Goal: Task Accomplishment & Management: Manage account settings

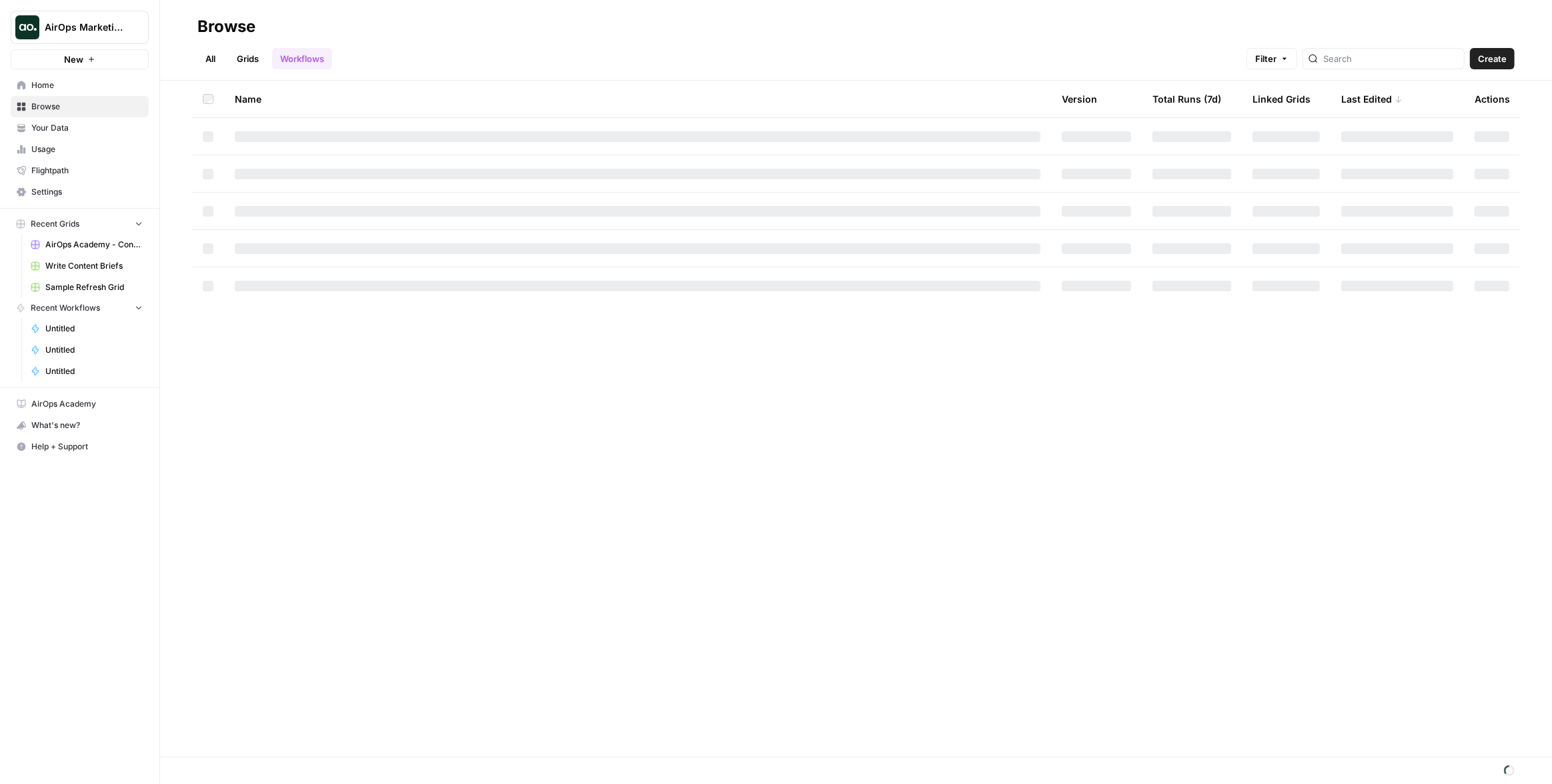
click at [117, 26] on span "AirOps Marketing" at bounding box center [85, 27] width 81 height 13
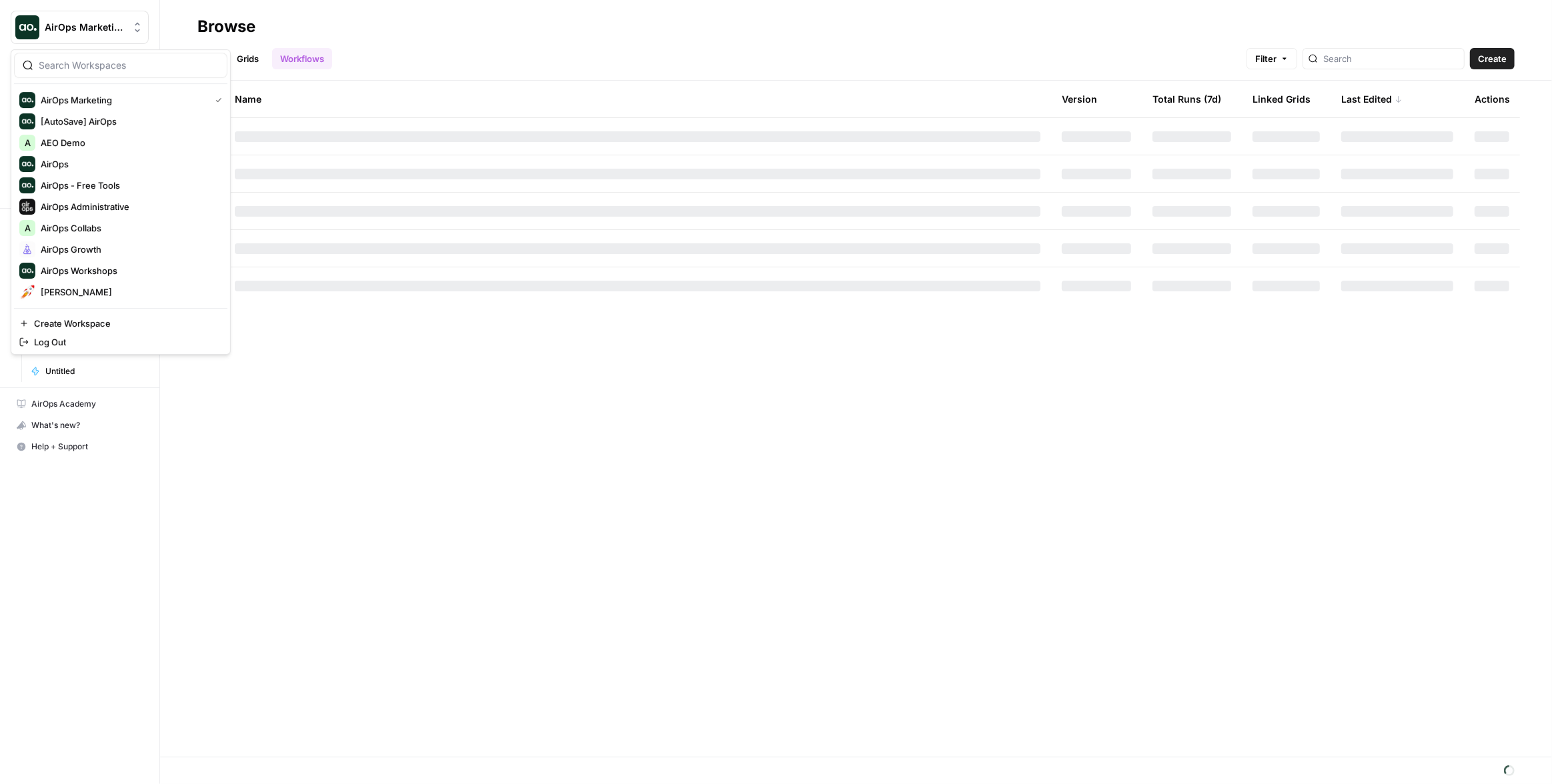
click at [216, 458] on div "Name Version Total Runs (7d) Linked Grids Last Edited Actions" at bounding box center [856, 419] width 1392 height 676
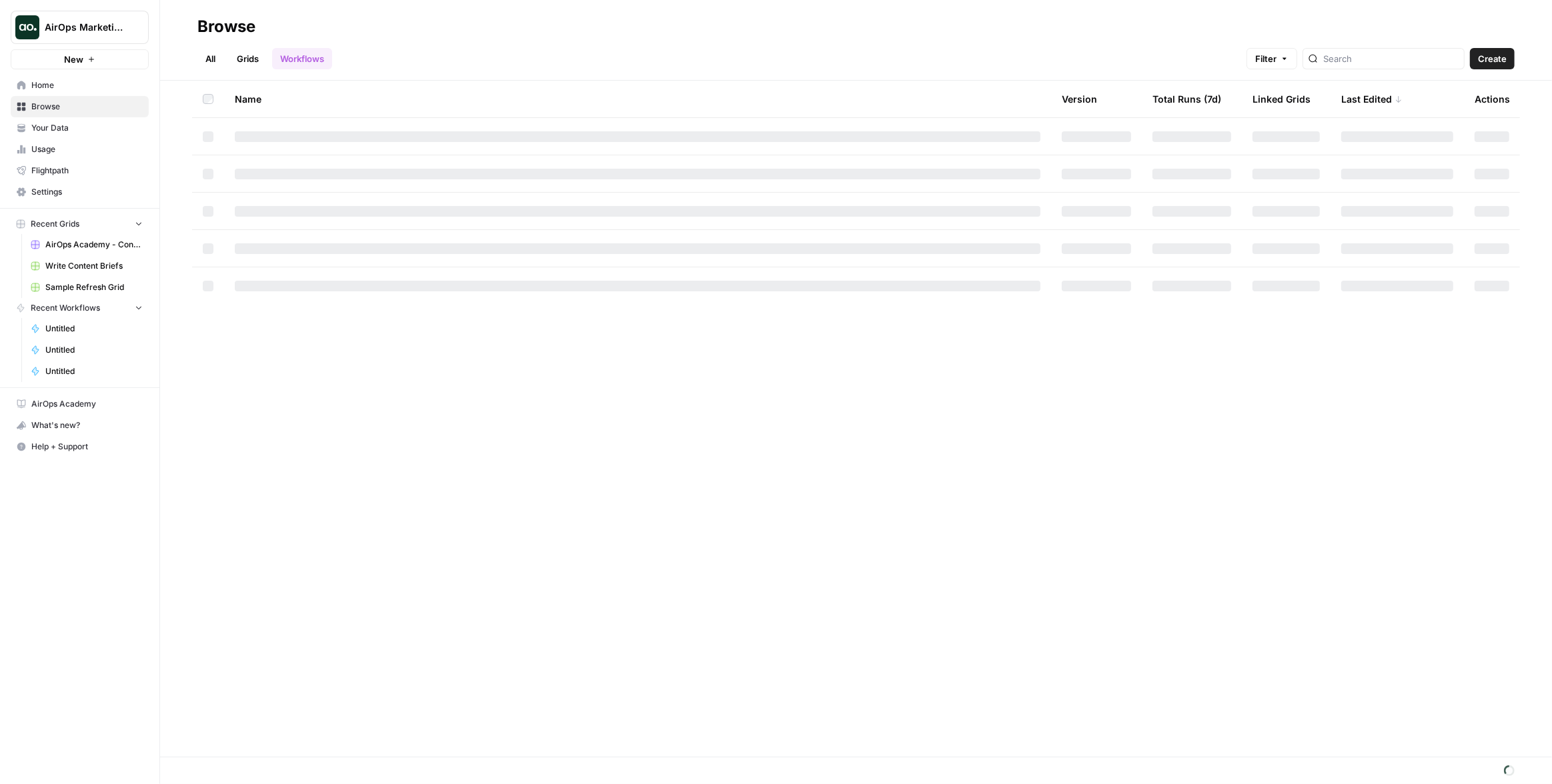
click at [52, 193] on span "Settings" at bounding box center [87, 192] width 112 height 12
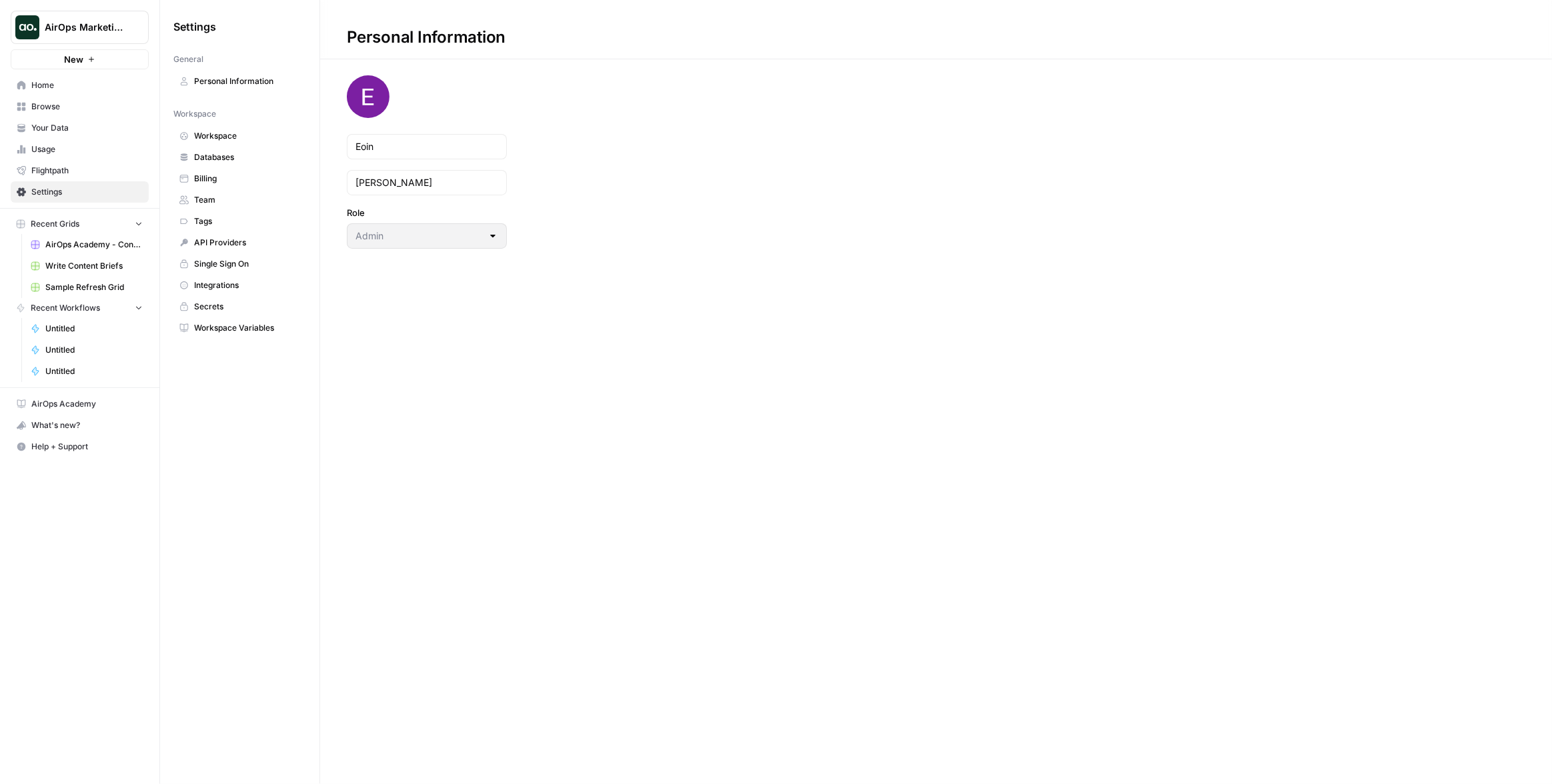
click at [84, 32] on span "AirOps Marketing" at bounding box center [85, 27] width 81 height 13
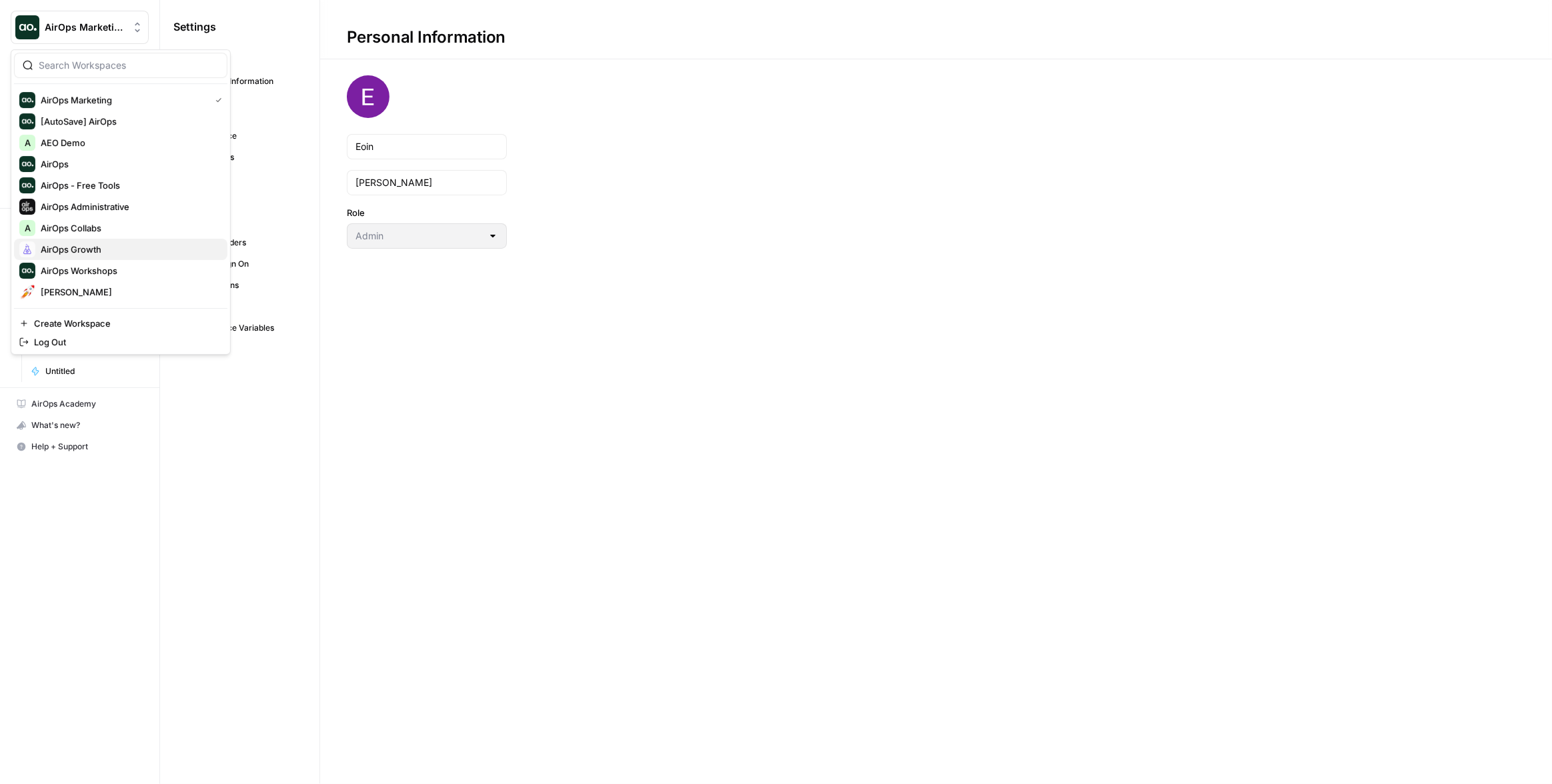
click at [85, 246] on span "AirOps Growth" at bounding box center [128, 249] width 176 height 13
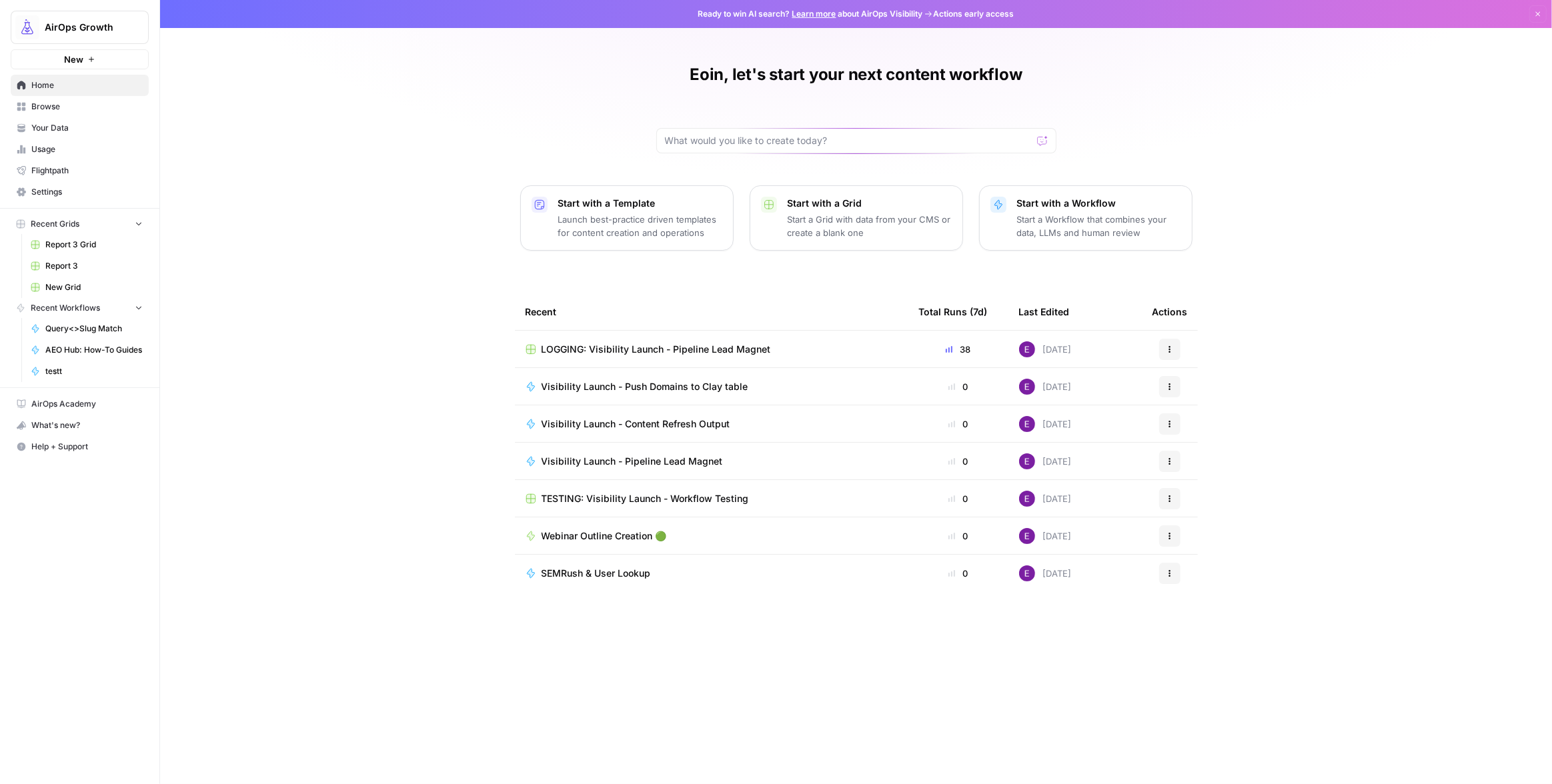
click at [54, 196] on span "Settings" at bounding box center [87, 192] width 112 height 12
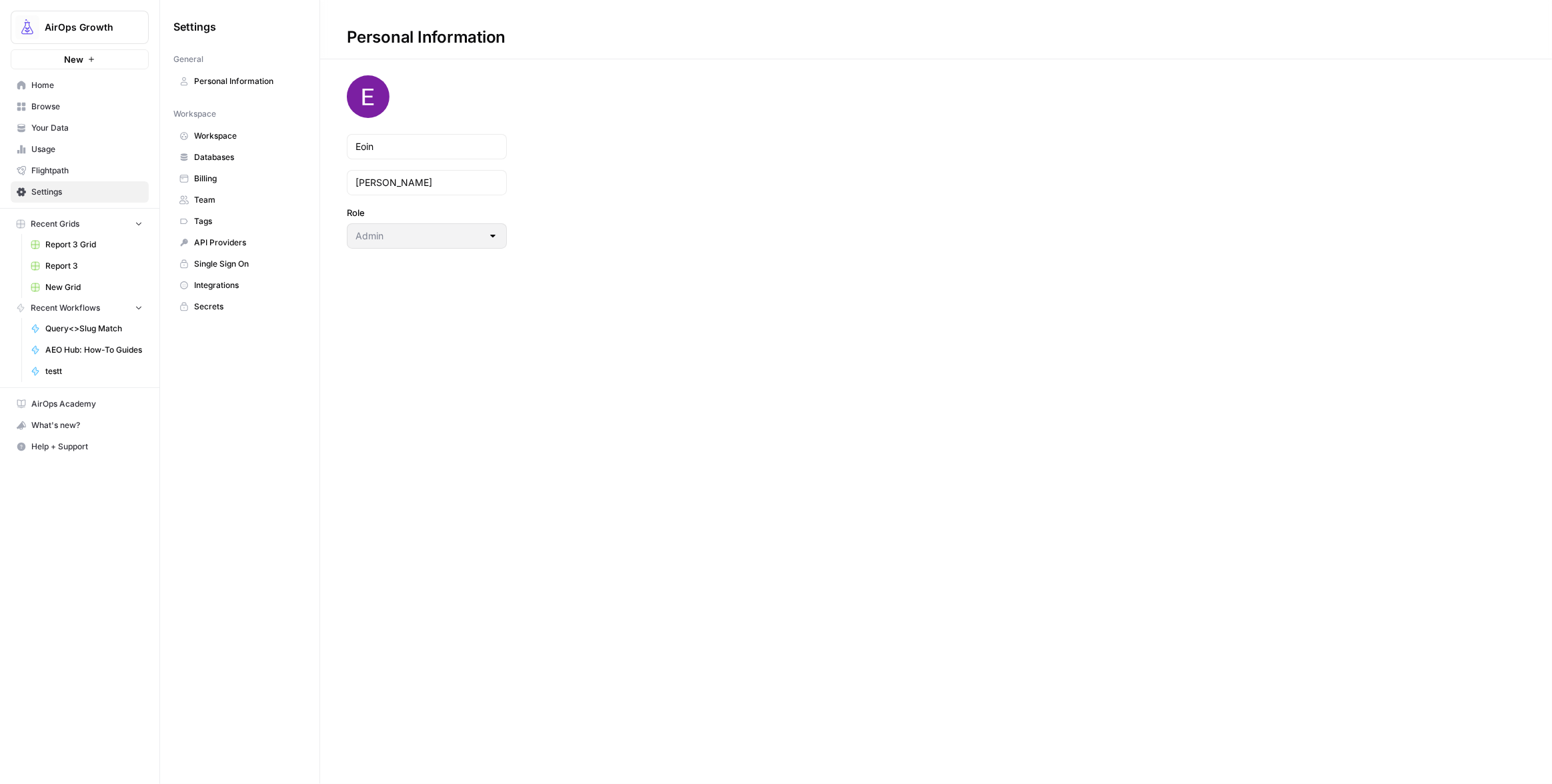
click at [214, 202] on span "Team" at bounding box center [247, 199] width 106 height 12
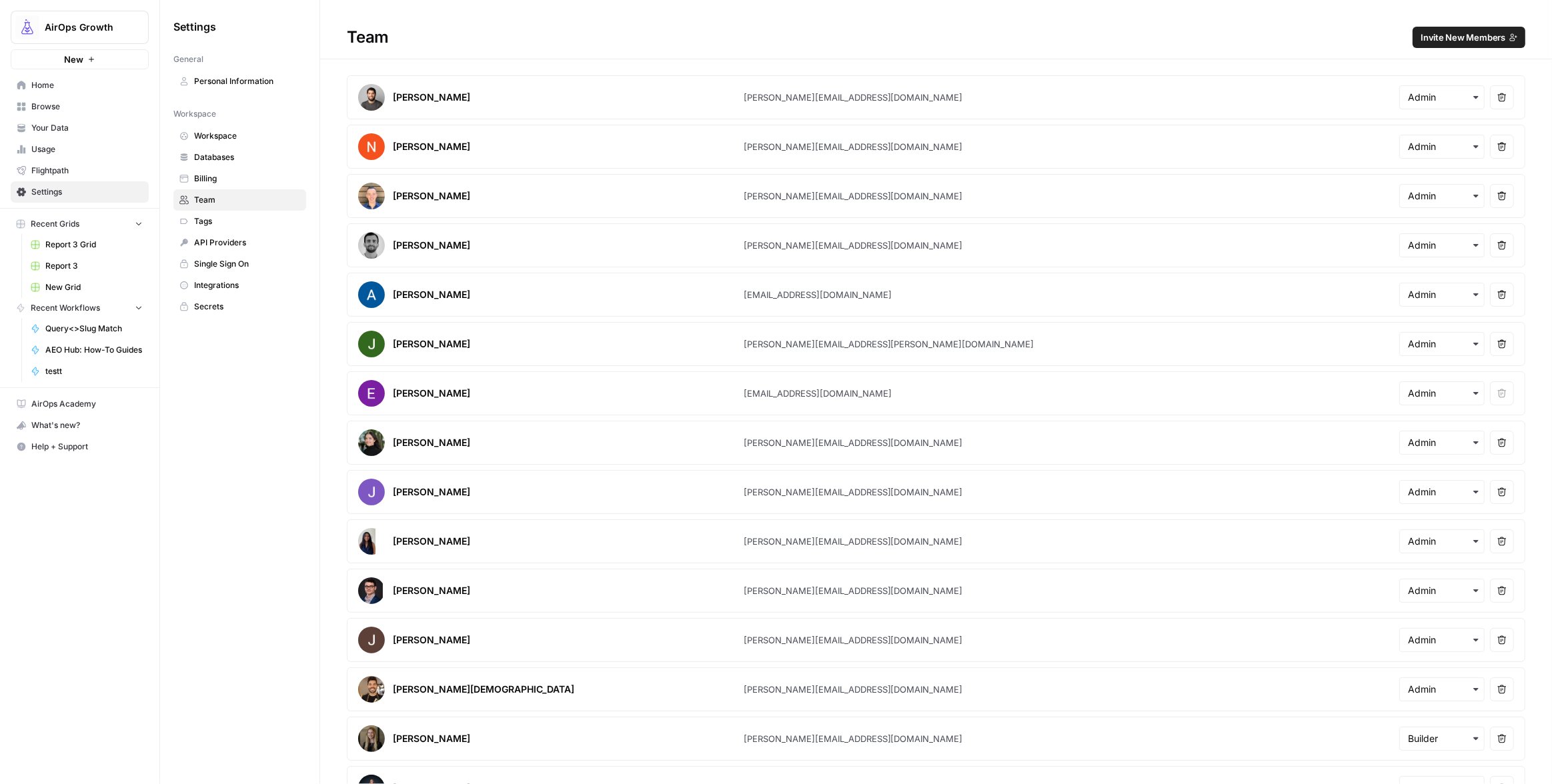
click at [1463, 38] on span "Invite New Members" at bounding box center [1463, 37] width 85 height 13
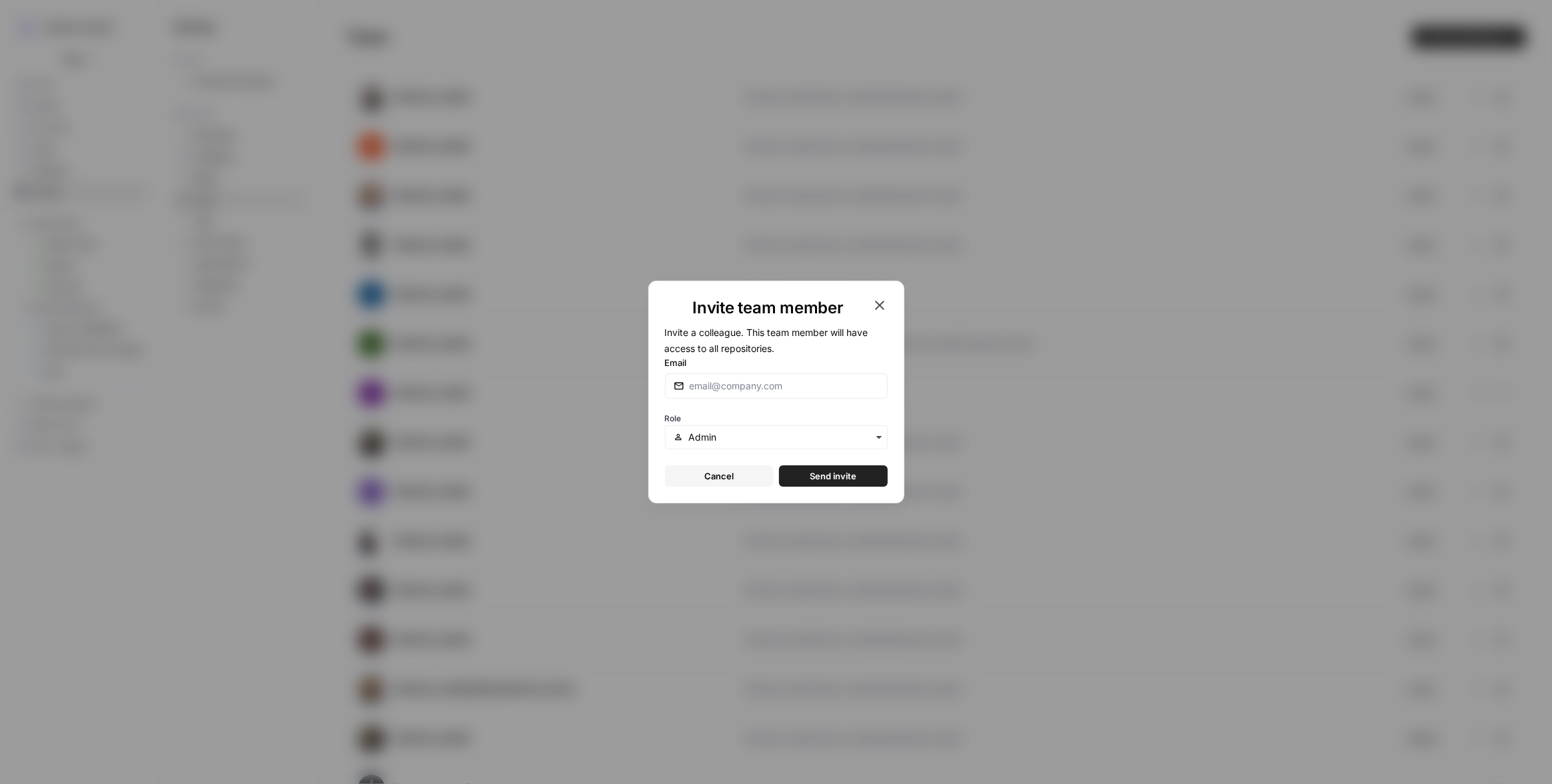
click at [738, 378] on div at bounding box center [776, 386] width 223 height 25
paste input "[PERSON_NAME][EMAIL_ADDRESS][DOMAIN_NAME]"
type input "[PERSON_NAME][EMAIL_ADDRESS][DOMAIN_NAME]"
click at [758, 355] on form "Invite a colleague. This team member will have access to all repositories. Emai…" at bounding box center [776, 405] width 223 height 162
click at [751, 436] on input "text" at bounding box center [783, 437] width 190 height 13
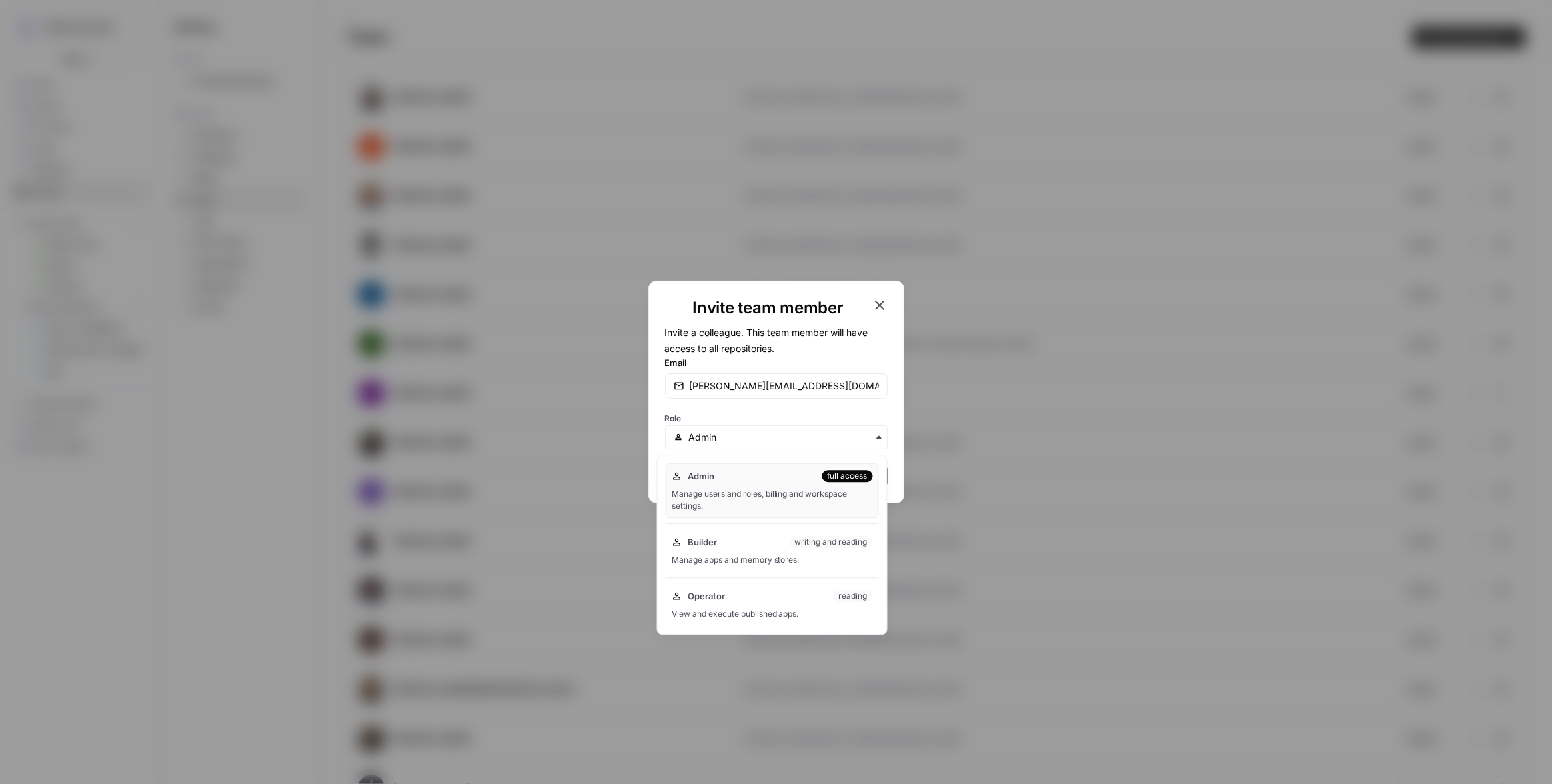
click at [751, 490] on div "Manage users and roles, billing and workspace settings." at bounding box center [772, 500] width 201 height 24
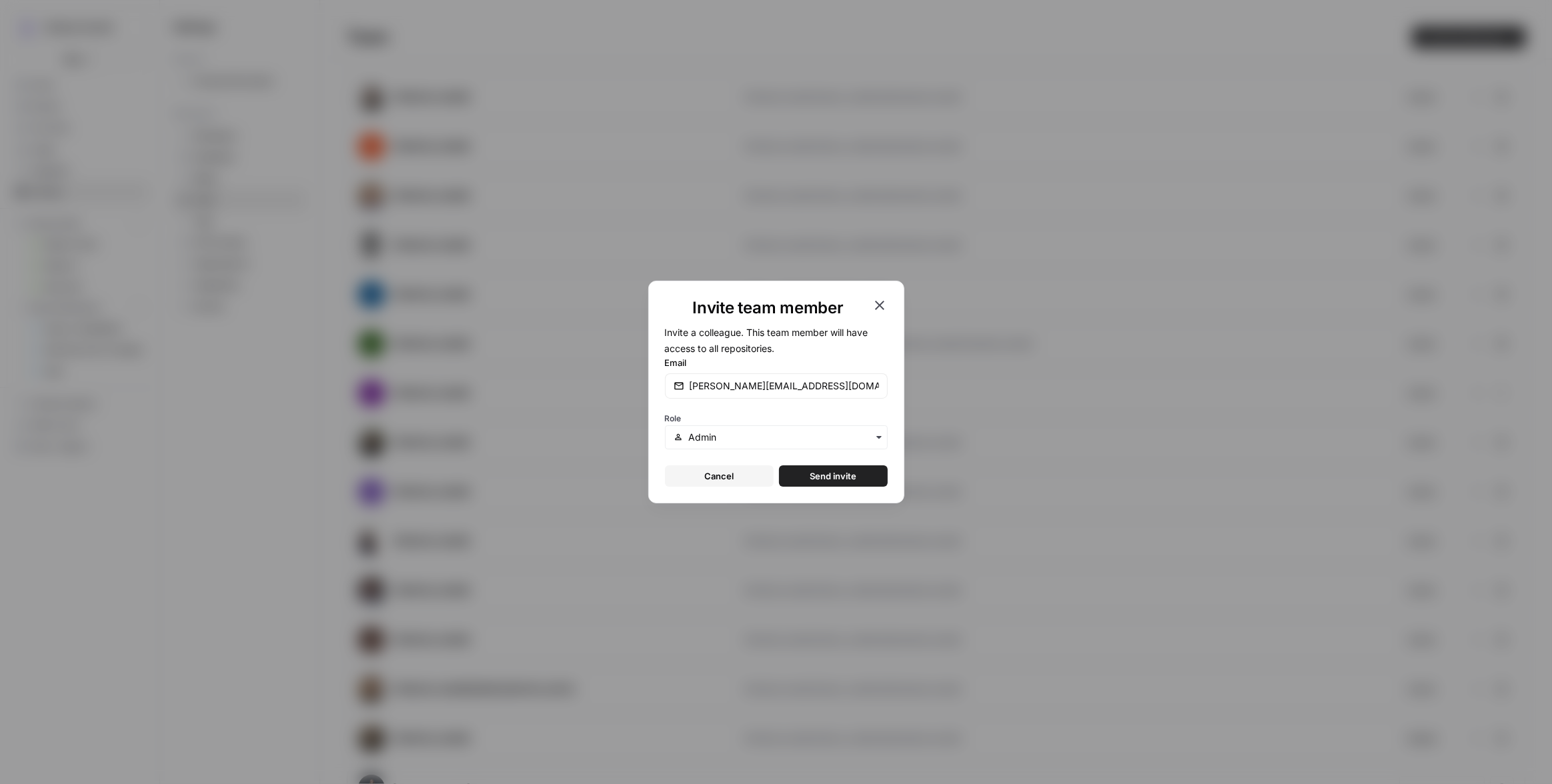
click at [814, 475] on span "Send invite" at bounding box center [833, 476] width 47 height 13
